Goal: Information Seeking & Learning: Learn about a topic

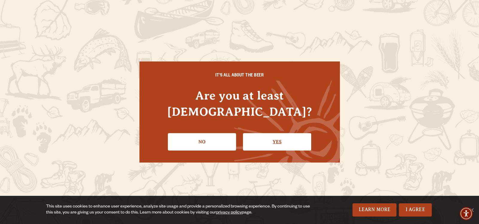
click at [269, 133] on link "Yes" at bounding box center [277, 141] width 68 height 17
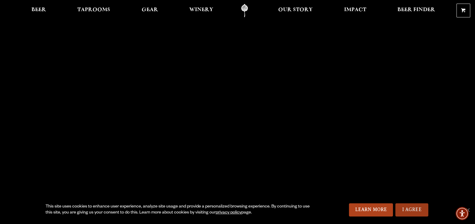
click at [403, 211] on link "I Agree" at bounding box center [411, 209] width 33 height 13
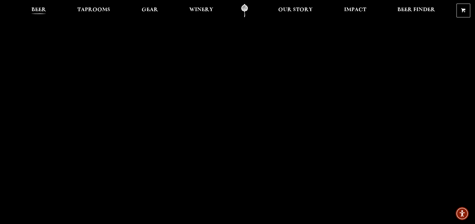
click at [37, 7] on span "Beer" at bounding box center [38, 9] width 15 height 5
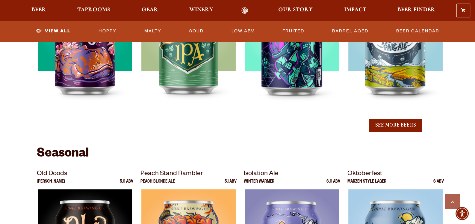
scroll to position [748, 0]
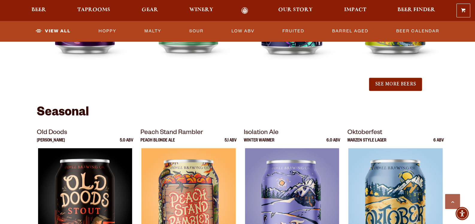
drag, startPoint x: 396, startPoint y: 85, endPoint x: 336, endPoint y: 110, distance: 65.3
click at [336, 110] on section "Showing: 24 Beers Year Round [GEOGRAPHIC_DATA] Lager 4.7 ABV 90 Shilling Ale IPA" at bounding box center [237, 110] width 475 height 1198
